Goal: Task Accomplishment & Management: Complete application form

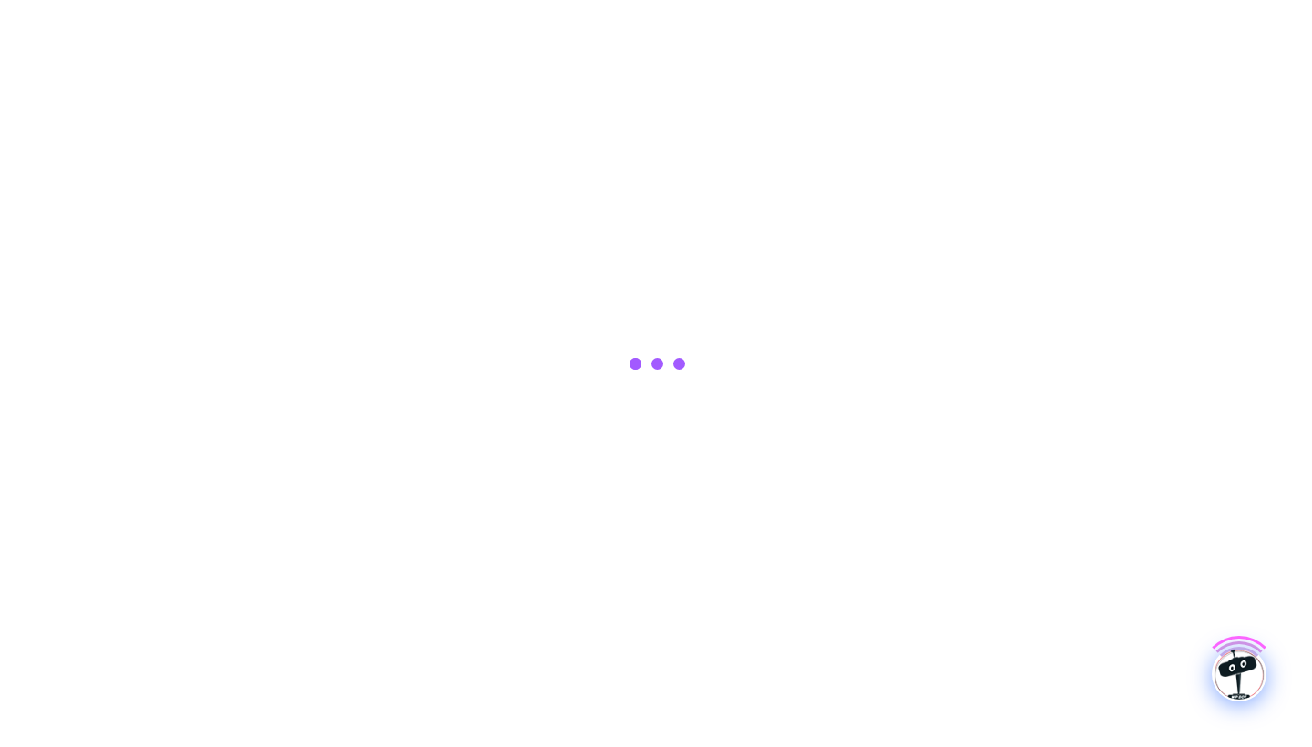
scroll to position [0, -1]
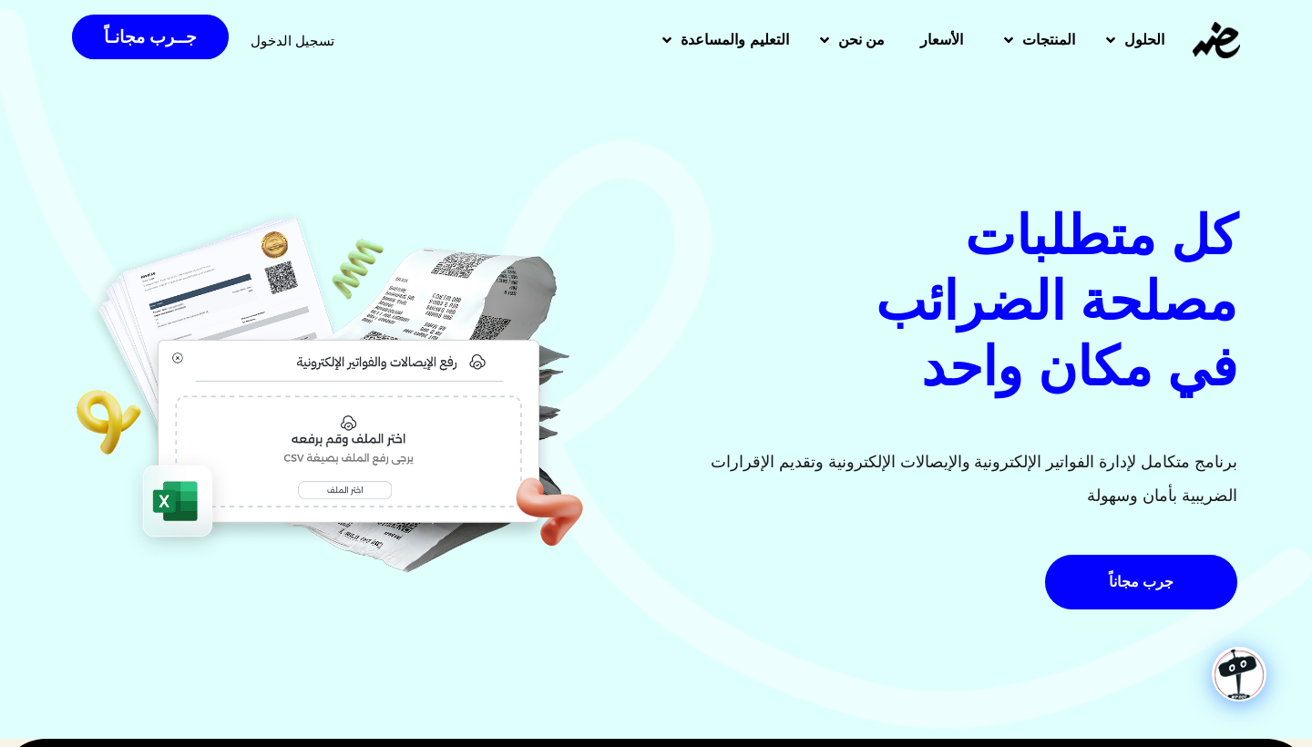
click at [298, 36] on span "تسجيل الدخول" at bounding box center [293, 41] width 84 height 14
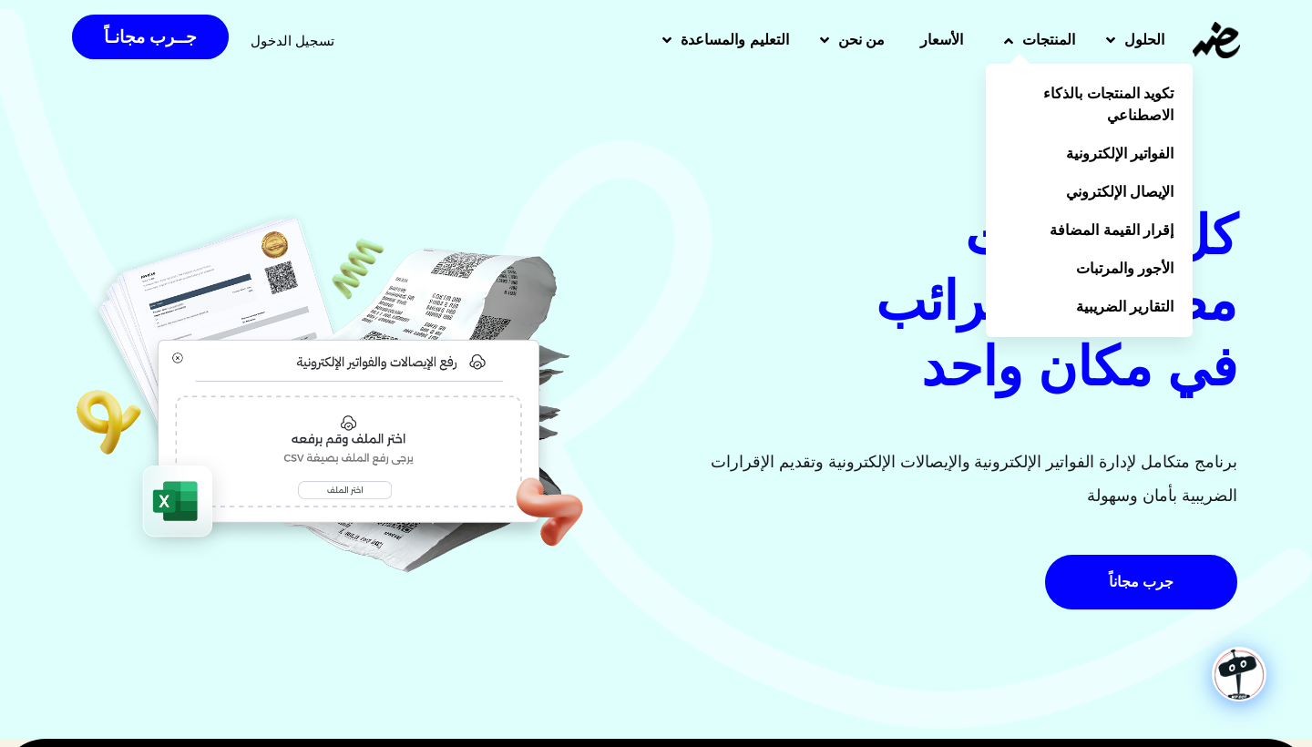
click at [1018, 37] on link "المنتجات" at bounding box center [1037, 39] width 102 height 47
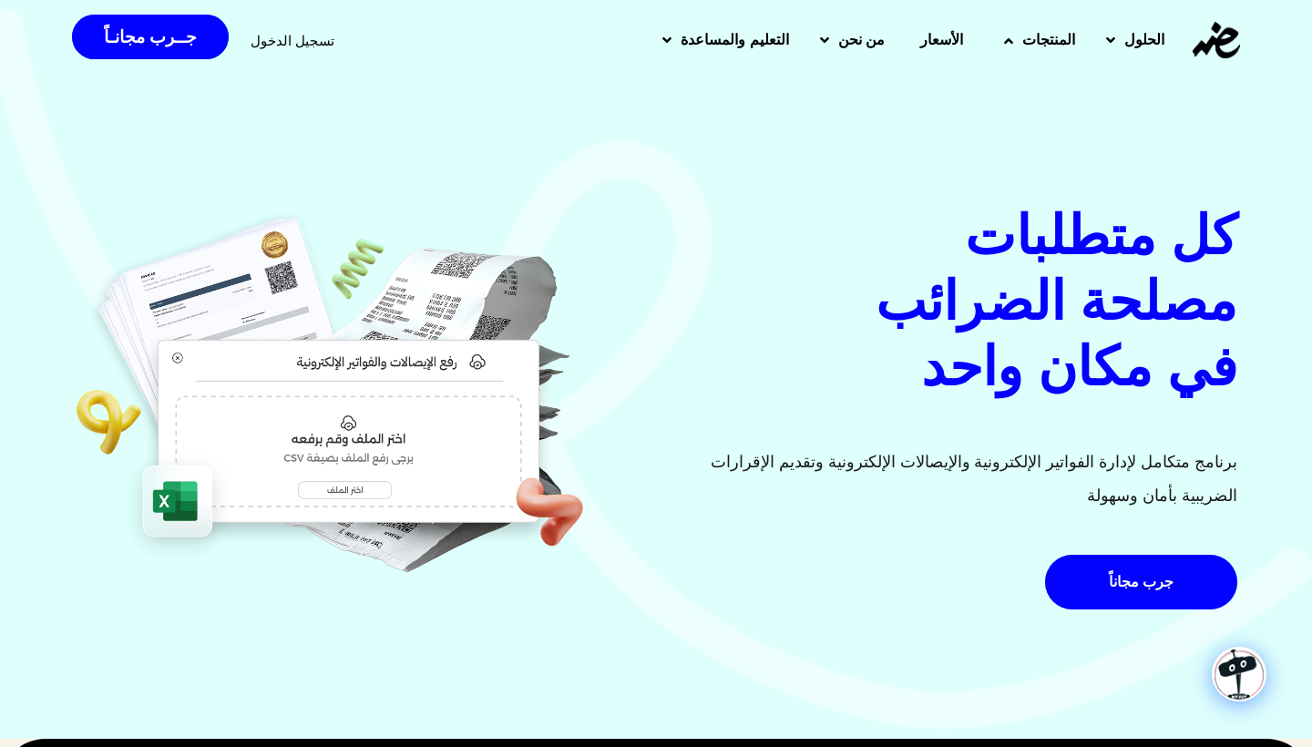
click at [1018, 37] on link "المنتجات" at bounding box center [1037, 39] width 102 height 47
click at [173, 36] on span "جــرب مجانـاً" at bounding box center [150, 36] width 93 height 17
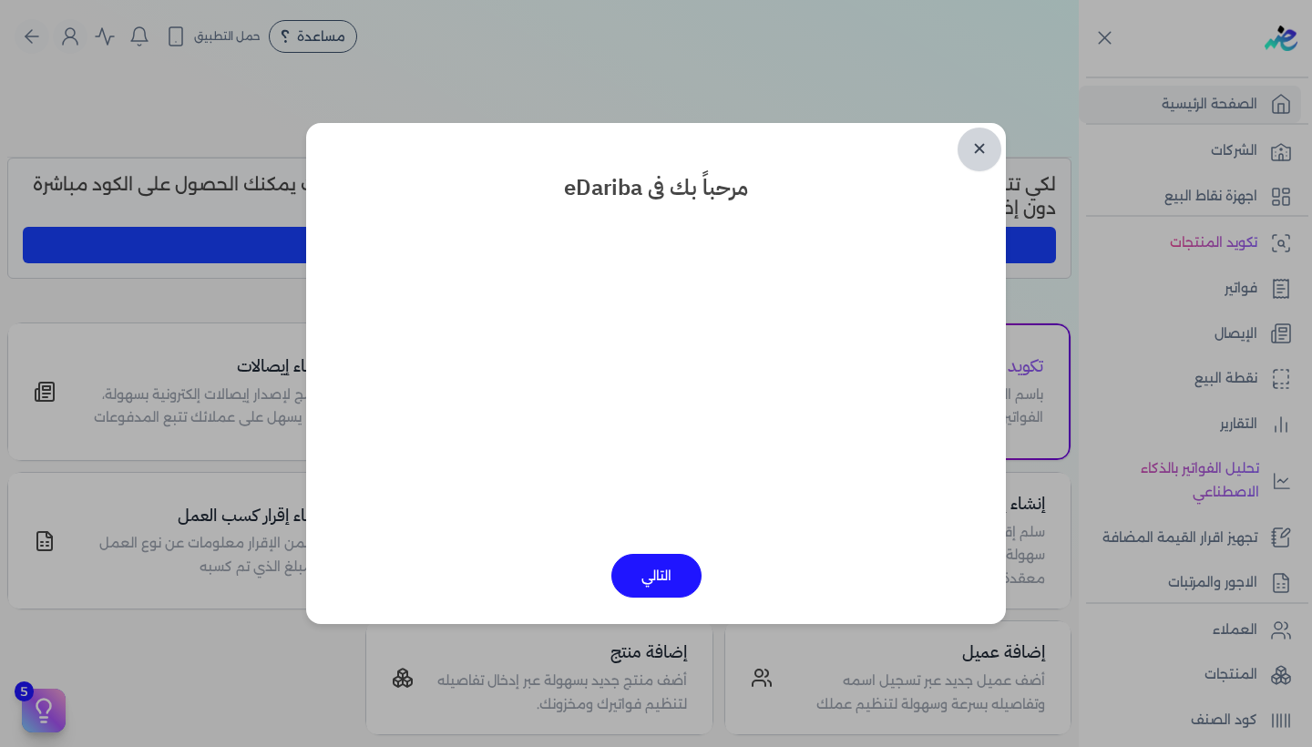
click at [988, 155] on link "✕" at bounding box center [980, 150] width 44 height 44
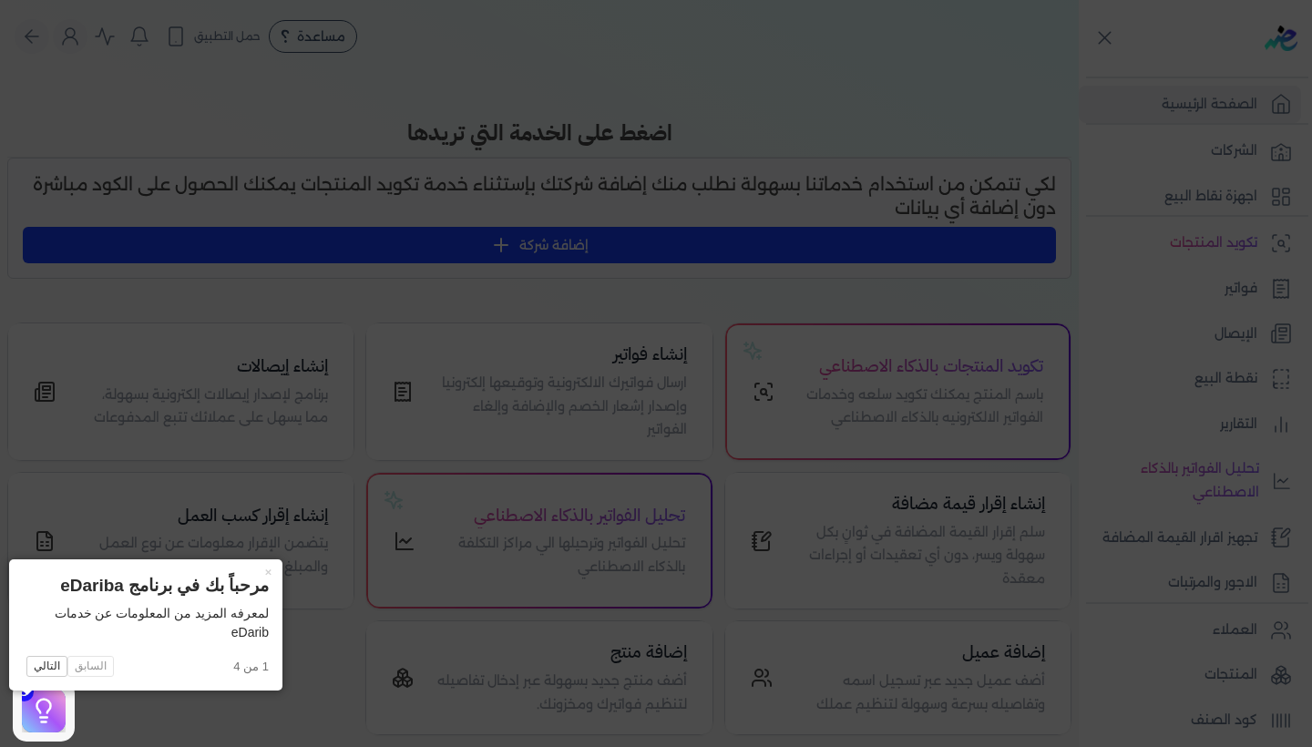
click at [121, 697] on icon at bounding box center [656, 373] width 1312 height 747
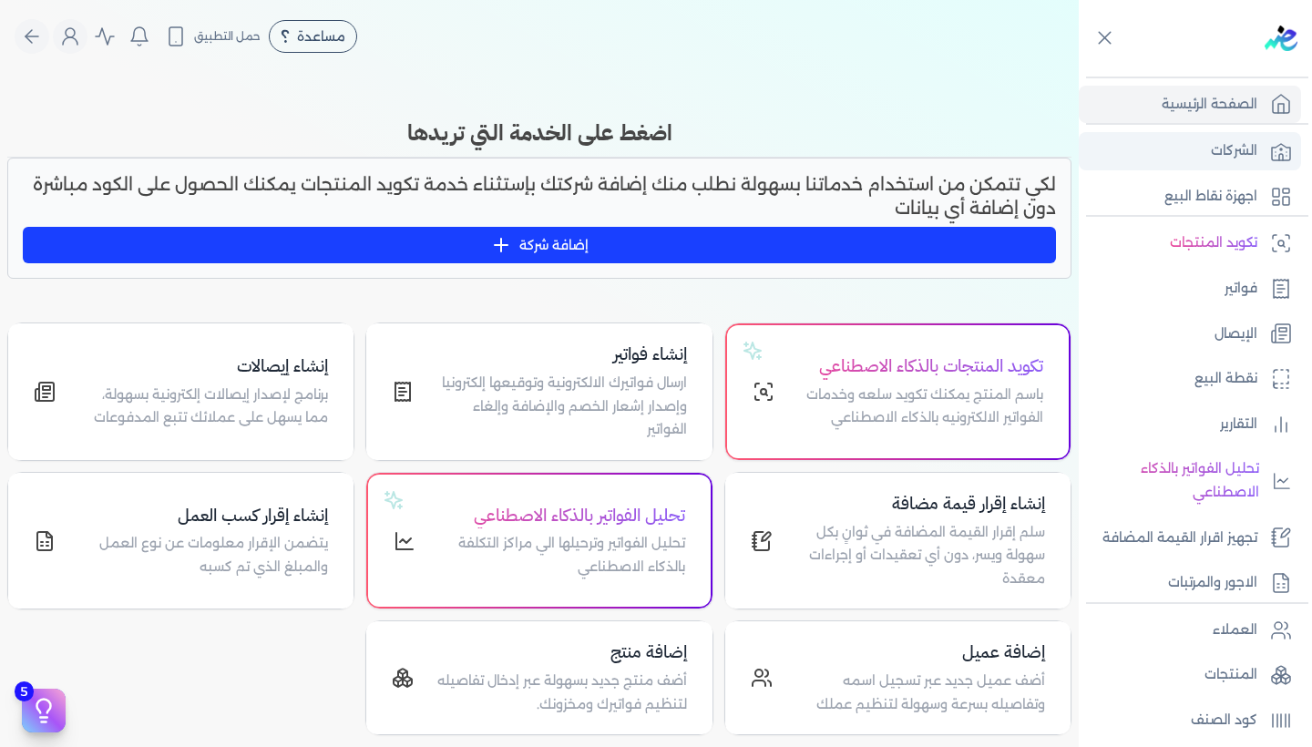
click at [1243, 154] on p "الشركات" at bounding box center [1234, 151] width 46 height 24
click at [1217, 153] on p "الشركات" at bounding box center [1234, 151] width 46 height 24
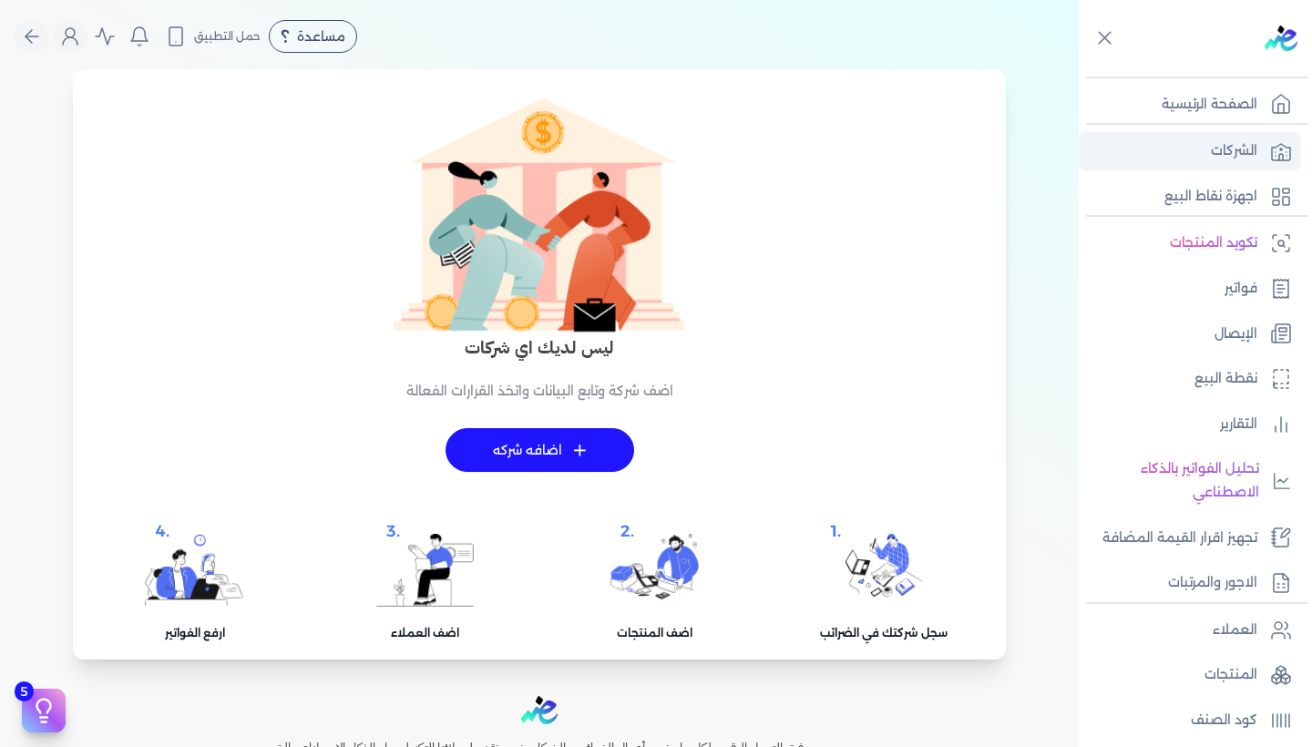
click at [1224, 149] on p "الشركات" at bounding box center [1234, 151] width 46 height 24
click at [1196, 287] on link "فواتير" at bounding box center [1190, 289] width 222 height 38
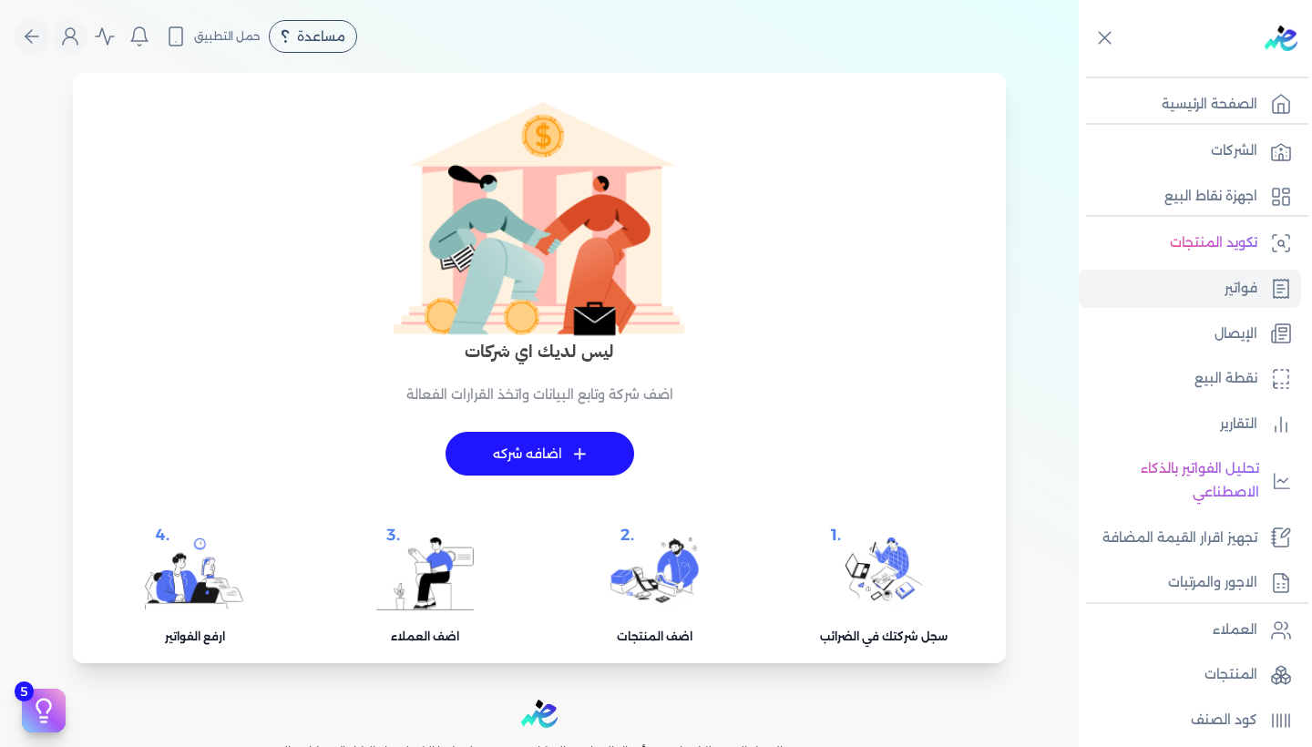
click at [608, 454] on link "+ اضافه شركه" at bounding box center [540, 454] width 189 height 44
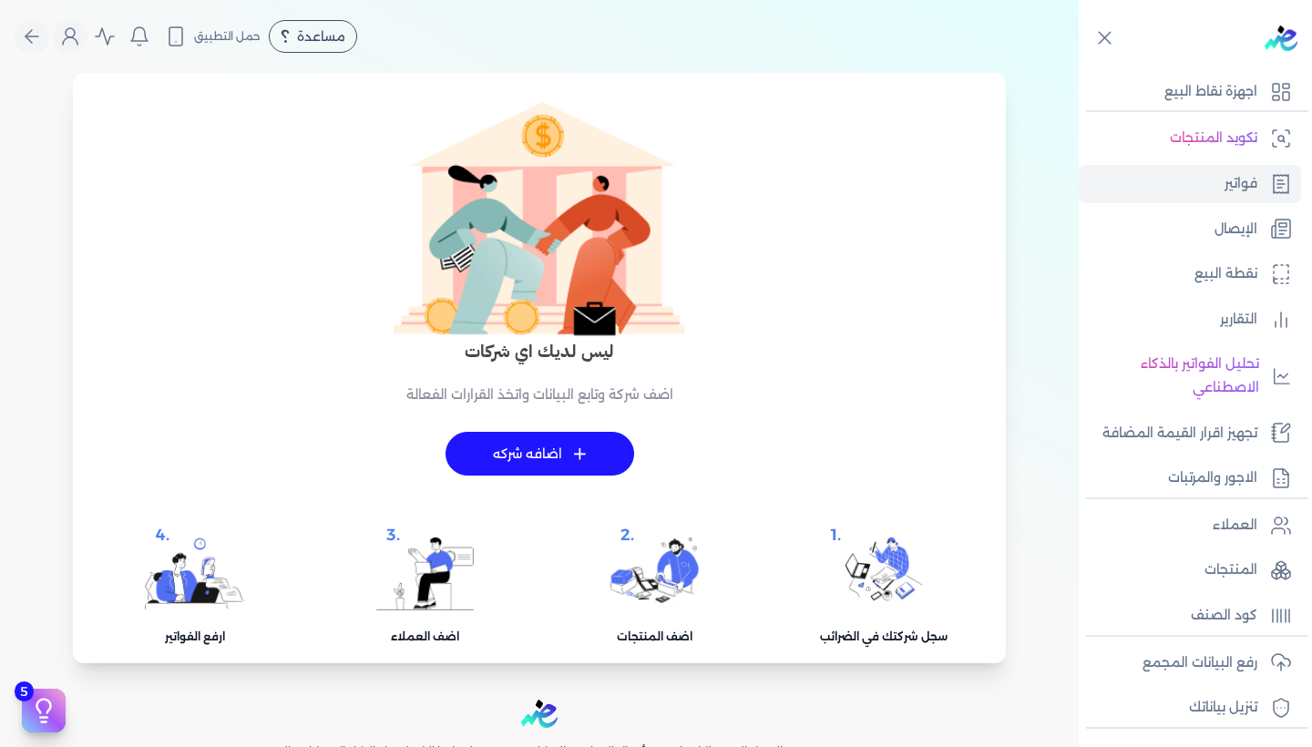
scroll to position [96, 0]
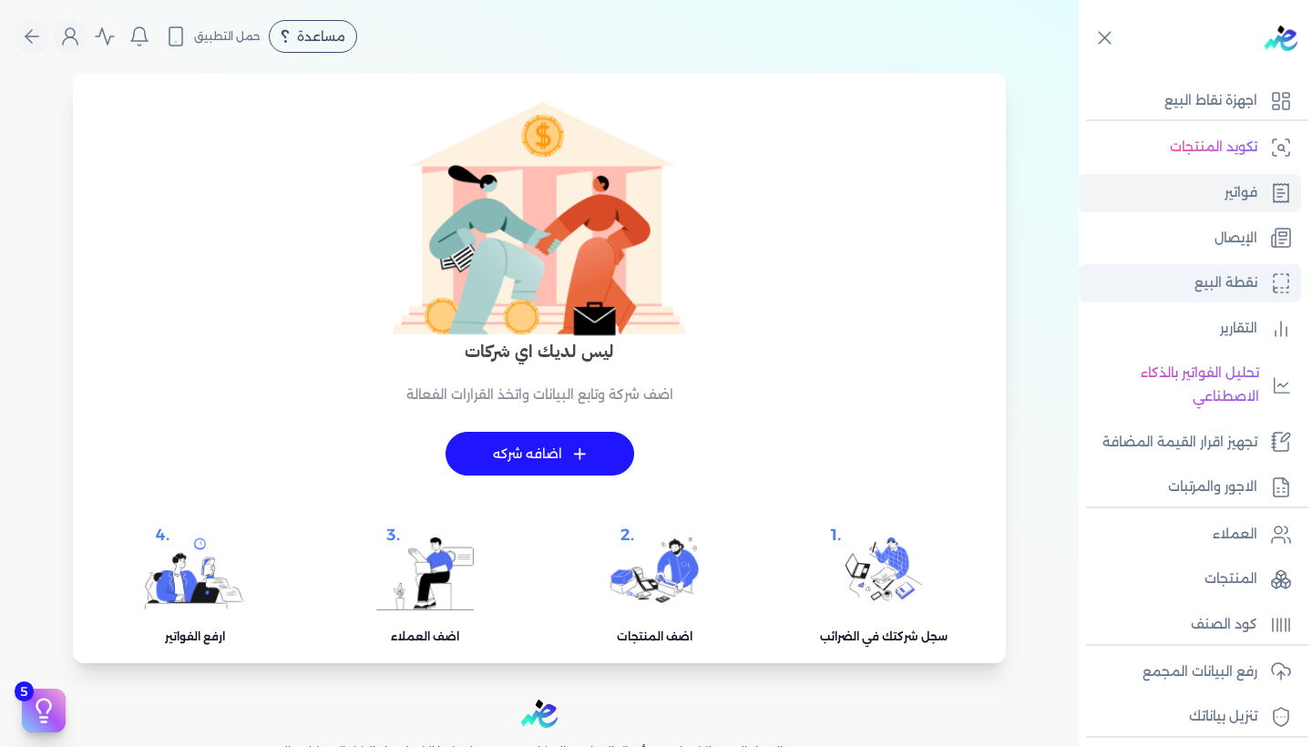
click at [1222, 290] on p "نقطة البيع" at bounding box center [1225, 284] width 63 height 24
select select
select select "EGP"
select select "EGS"
select select "B"
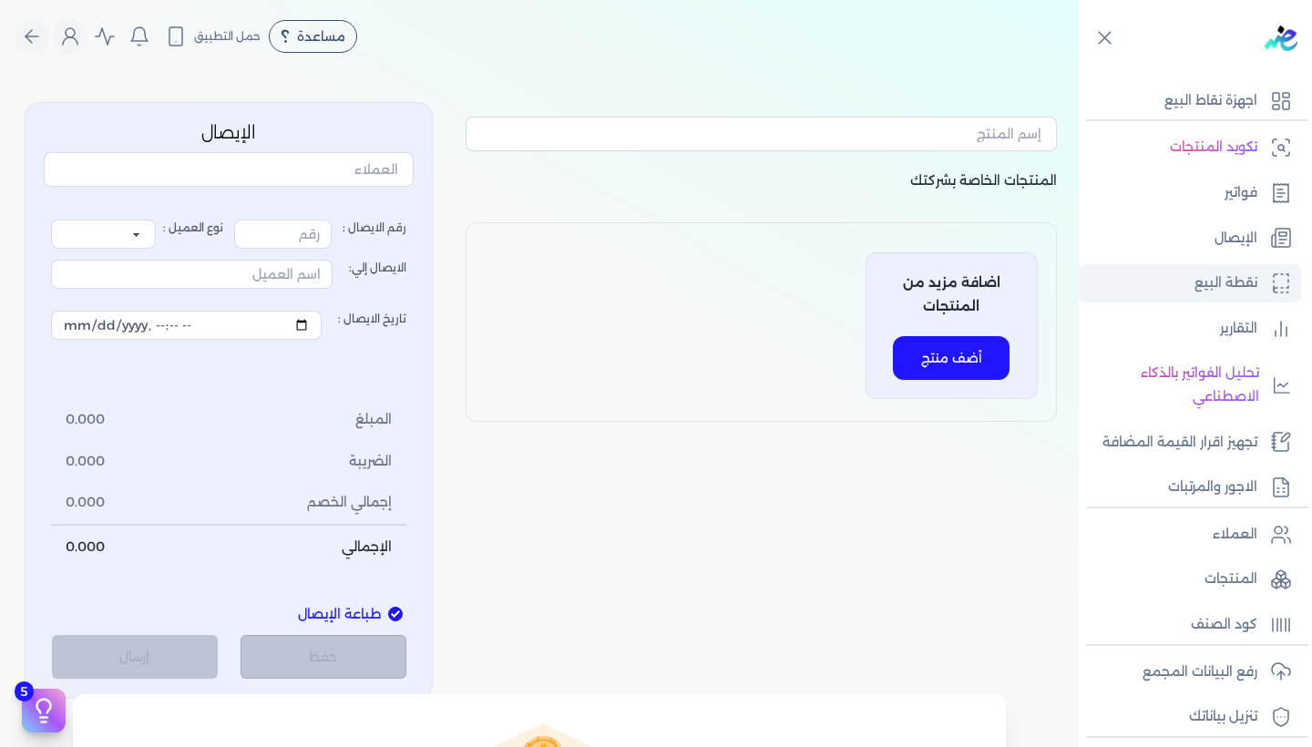
click at [1222, 290] on p "نقطة البيع" at bounding box center [1225, 284] width 63 height 24
type input "1"
select select "P"
type input "عميل نقدي"
click at [1222, 290] on p "نقطة البيع" at bounding box center [1225, 284] width 63 height 24
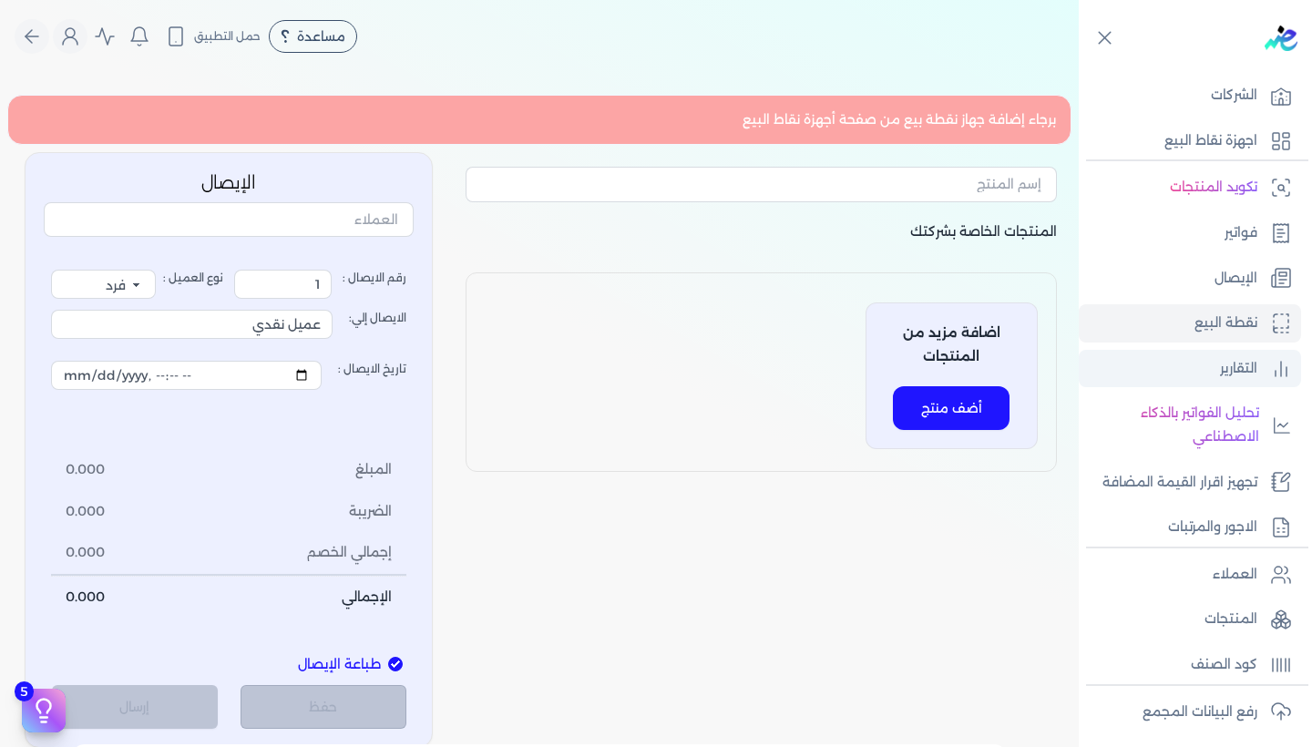
scroll to position [54, 0]
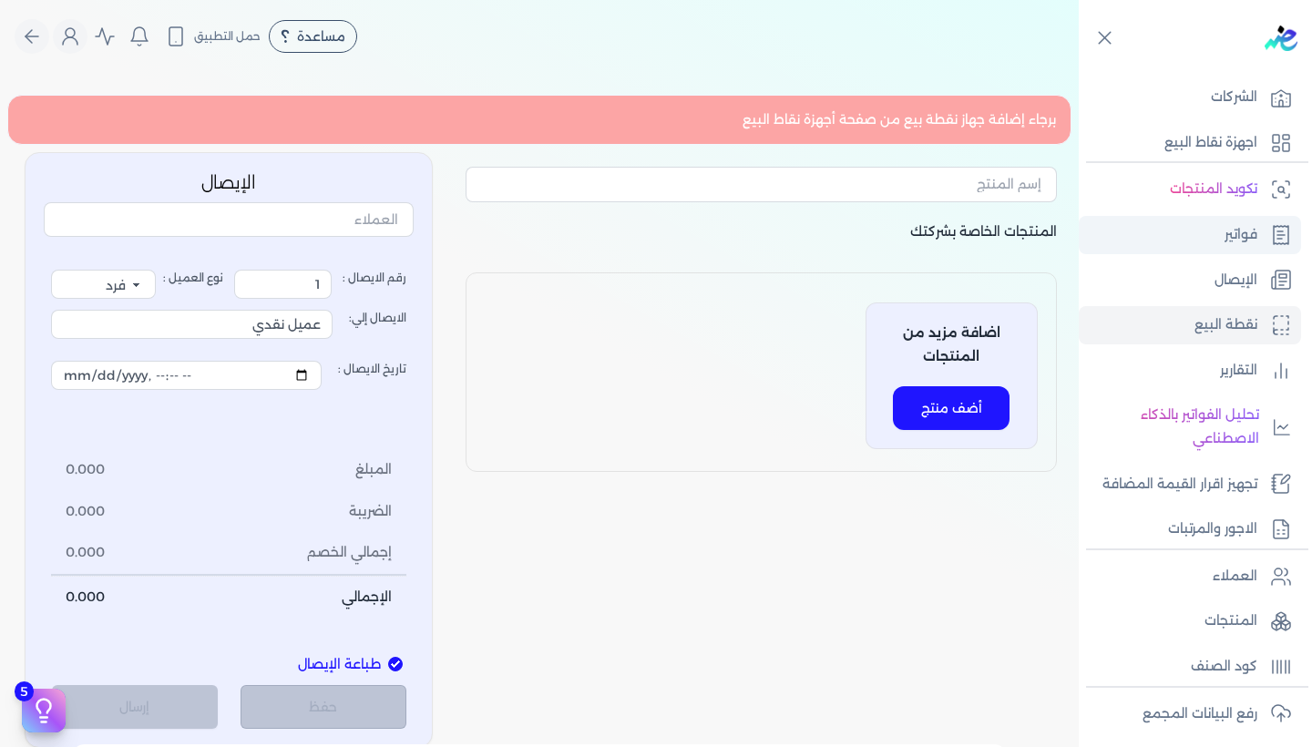
click at [1173, 244] on link "فواتير" at bounding box center [1190, 235] width 222 height 38
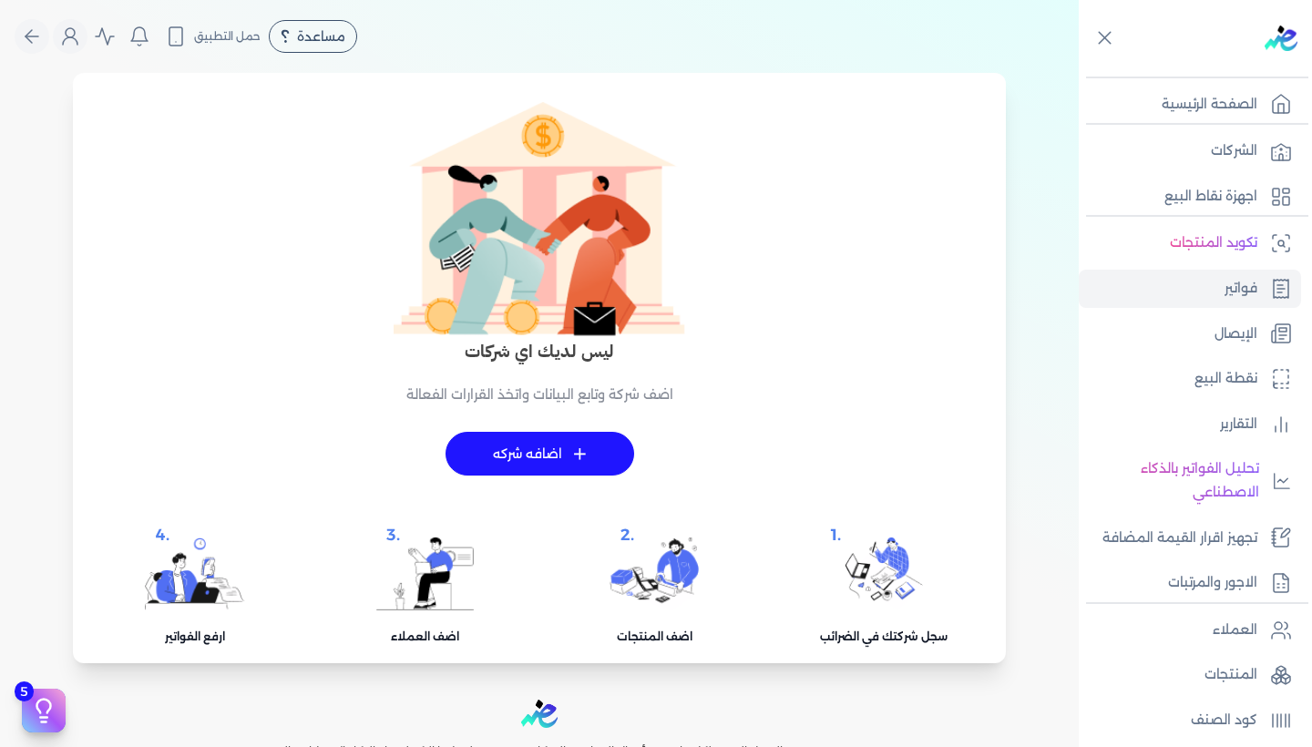
click at [498, 442] on link "+ اضافه شركه" at bounding box center [540, 454] width 189 height 44
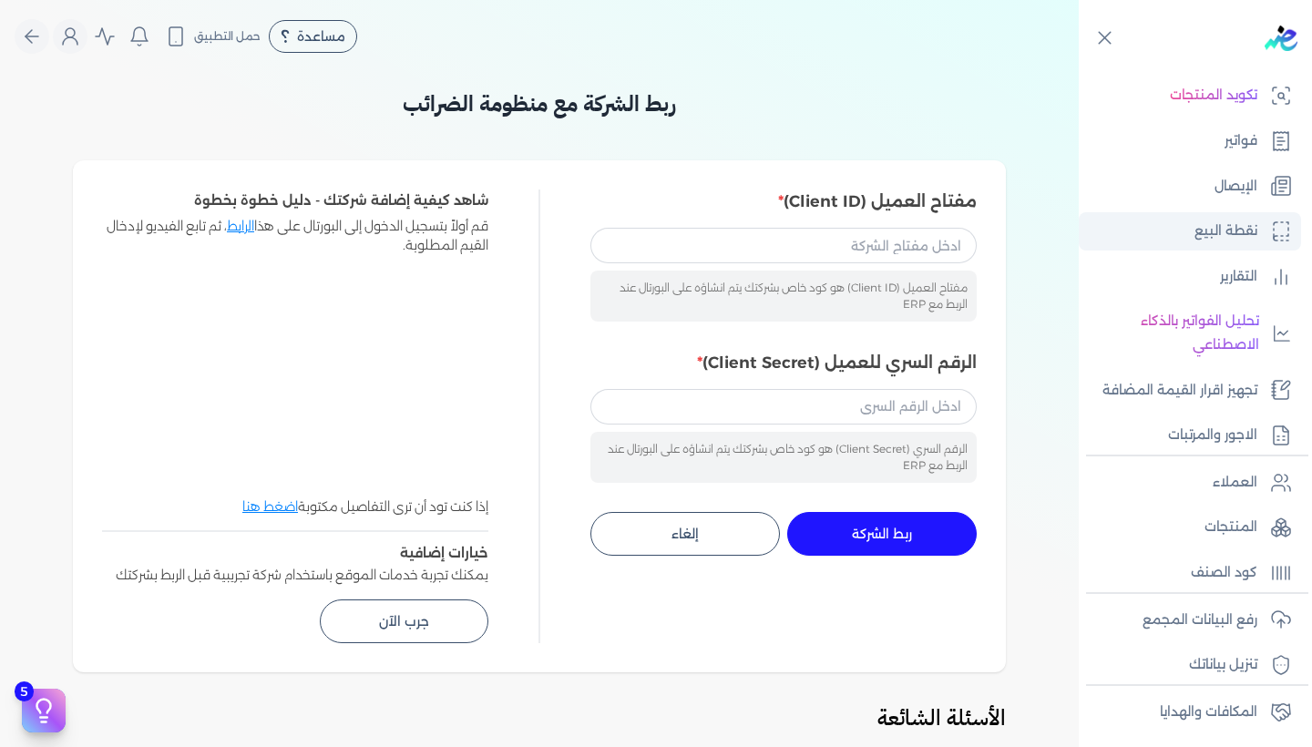
scroll to position [149, 0]
click at [1213, 422] on p "الاجور والمرتبات" at bounding box center [1212, 434] width 89 height 24
select select "01"
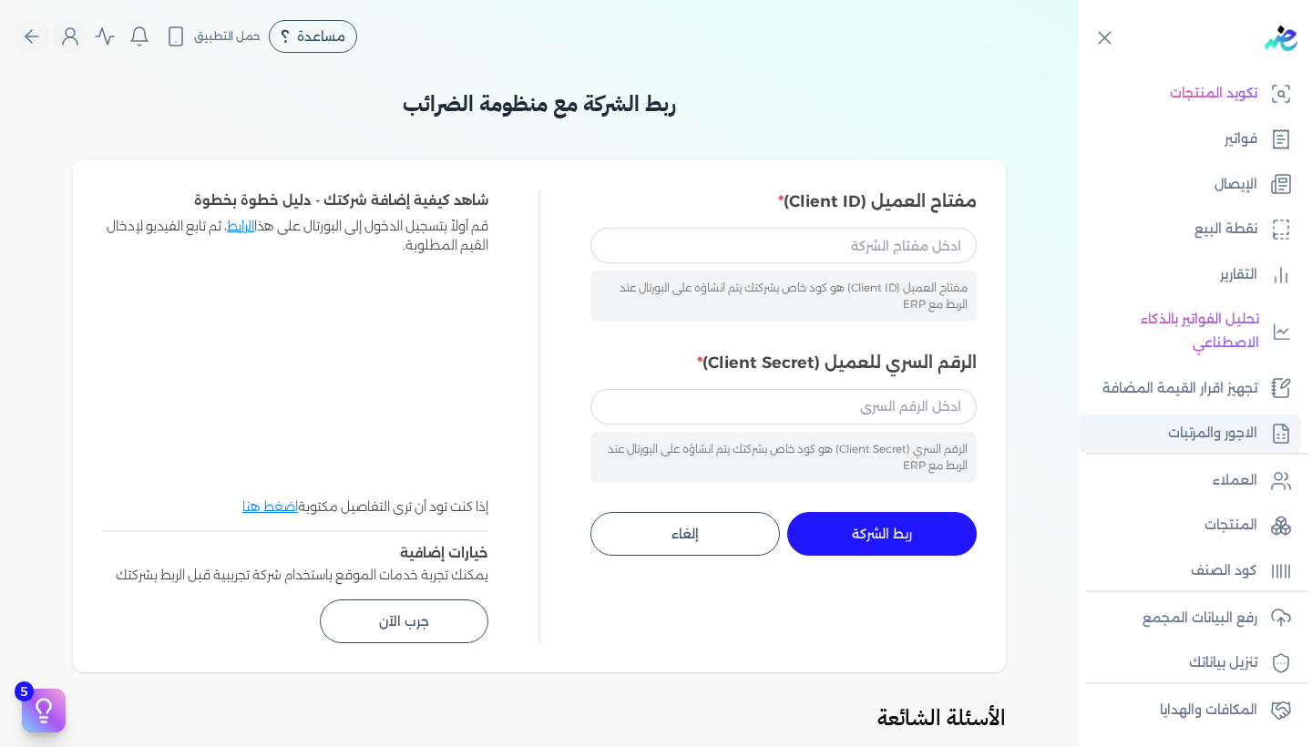
select select "01"
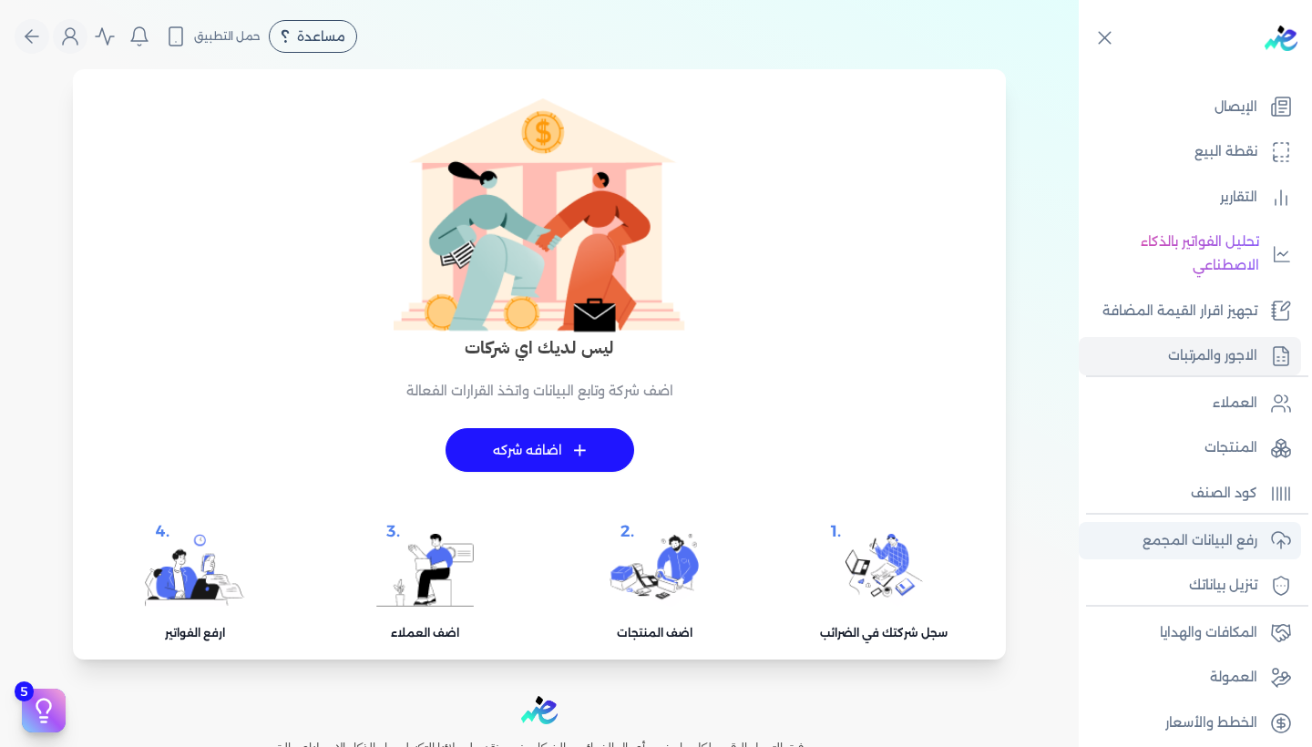
scroll to position [226, 0]
click at [519, 441] on link "+ اضافه شركه" at bounding box center [540, 450] width 189 height 44
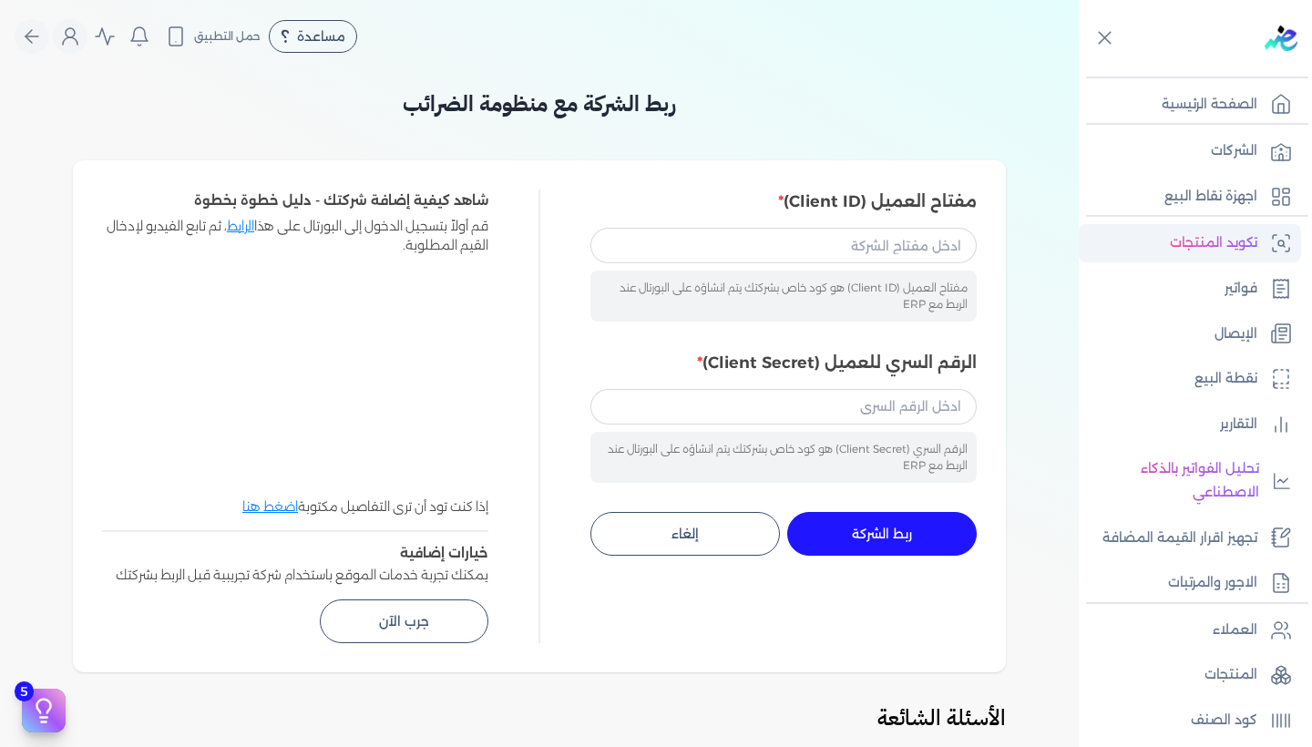
click at [1180, 233] on p "تكويد المنتجات" at bounding box center [1213, 243] width 87 height 24
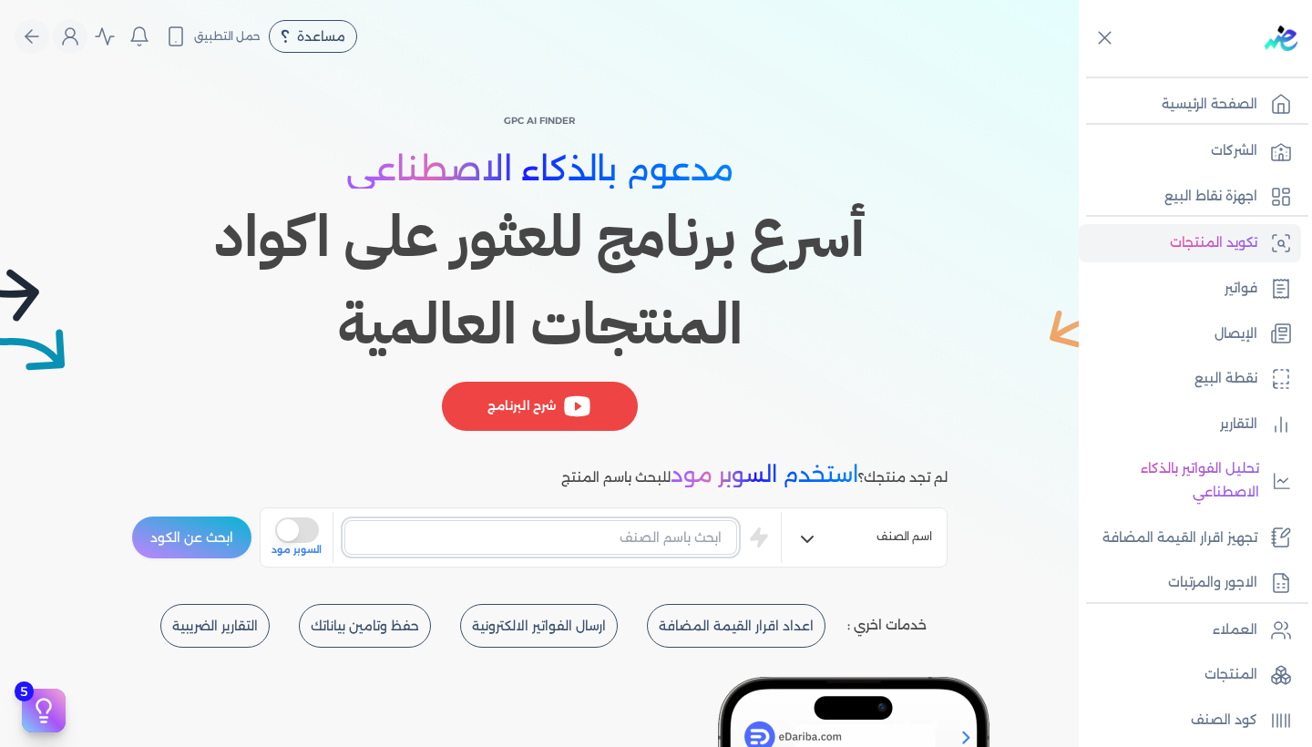
click at [611, 521] on input "text" at bounding box center [540, 537] width 393 height 35
